Goal: Navigation & Orientation: Find specific page/section

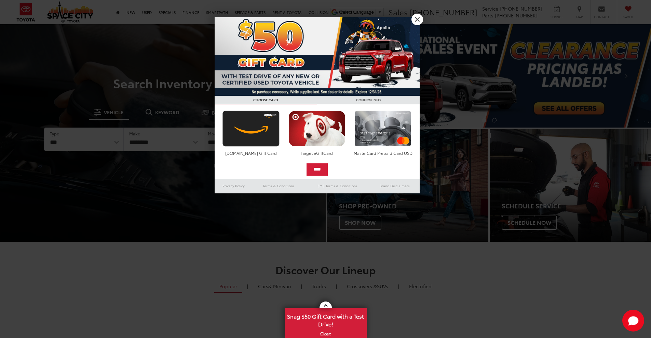
click at [414, 19] on link "X" at bounding box center [417, 20] width 12 height 12
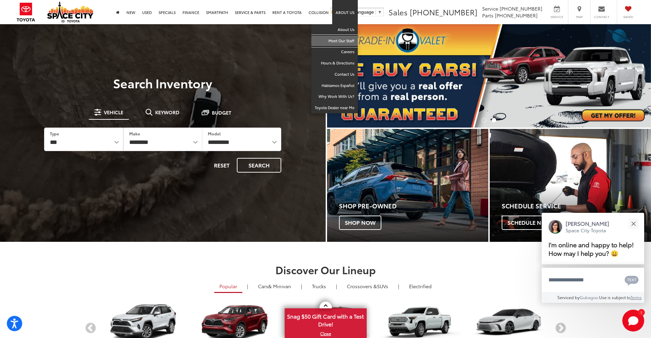
click at [343, 40] on link "Meet Our Staff" at bounding box center [334, 41] width 46 height 11
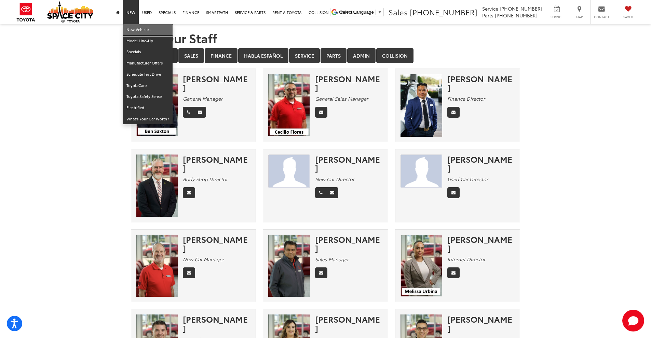
click at [137, 31] on link "New Vehicles" at bounding box center [148, 29] width 50 height 11
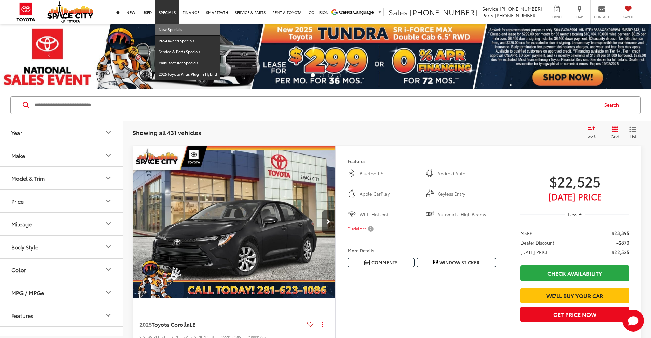
click at [166, 30] on link "New Specials" at bounding box center [187, 29] width 65 height 11
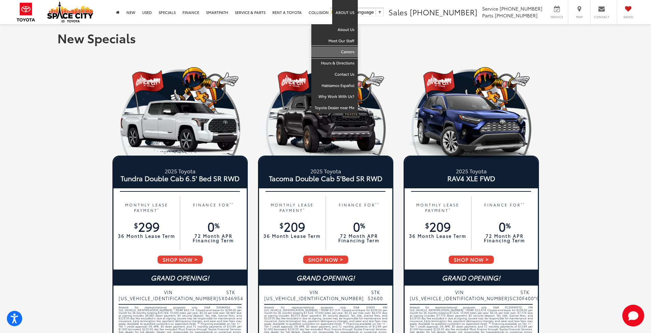
click at [343, 51] on link "Careers" at bounding box center [334, 51] width 46 height 11
